Goal: Task Accomplishment & Management: Use online tool/utility

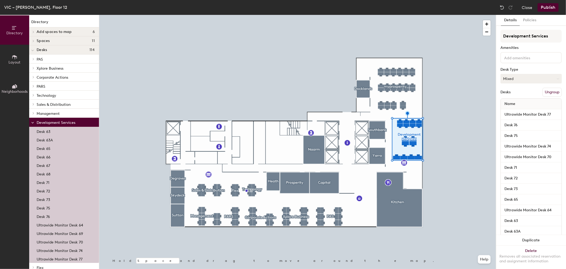
click at [524, 75] on button "Mixed" at bounding box center [531, 79] width 61 height 10
click at [528, 36] on input "Development Services" at bounding box center [531, 36] width 61 height 13
click at [546, 34] on input "Development Services" at bounding box center [531, 36] width 61 height 13
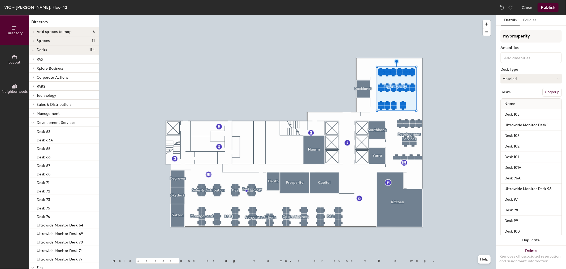
click at [550, 8] on button "Publish" at bounding box center [548, 7] width 21 height 8
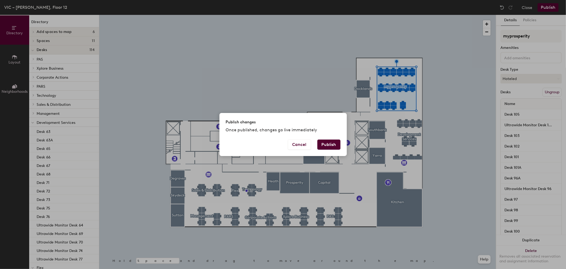
click at [327, 143] on button "Publish" at bounding box center [329, 144] width 23 height 10
